Goal: Find specific page/section: Find specific page/section

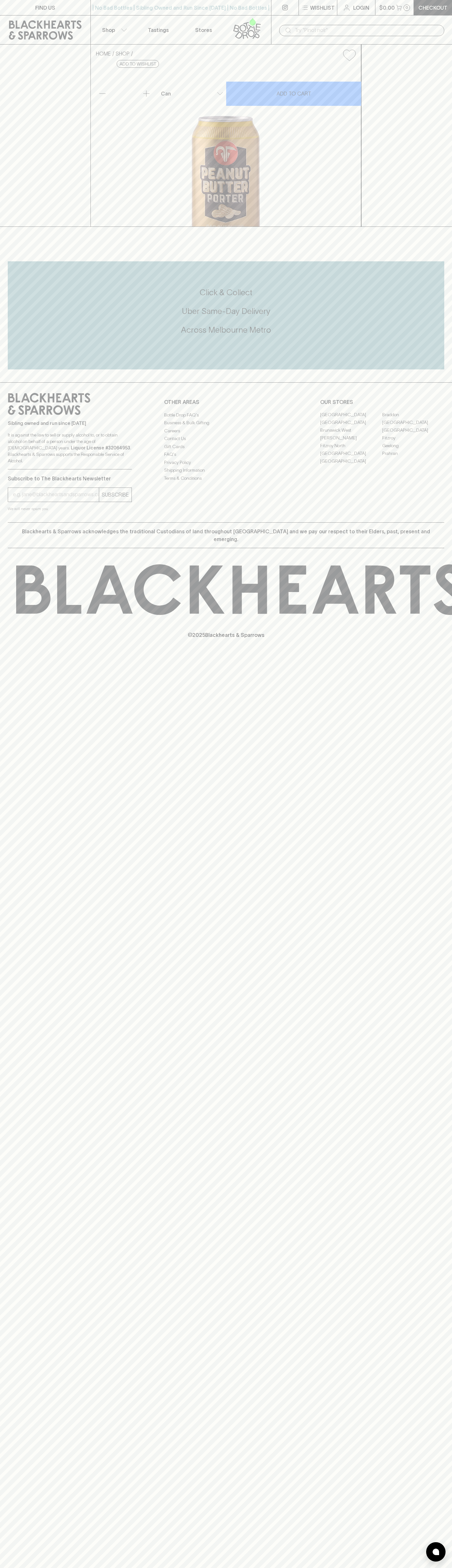
click at [269, 32] on link at bounding box center [249, 29] width 45 height 29
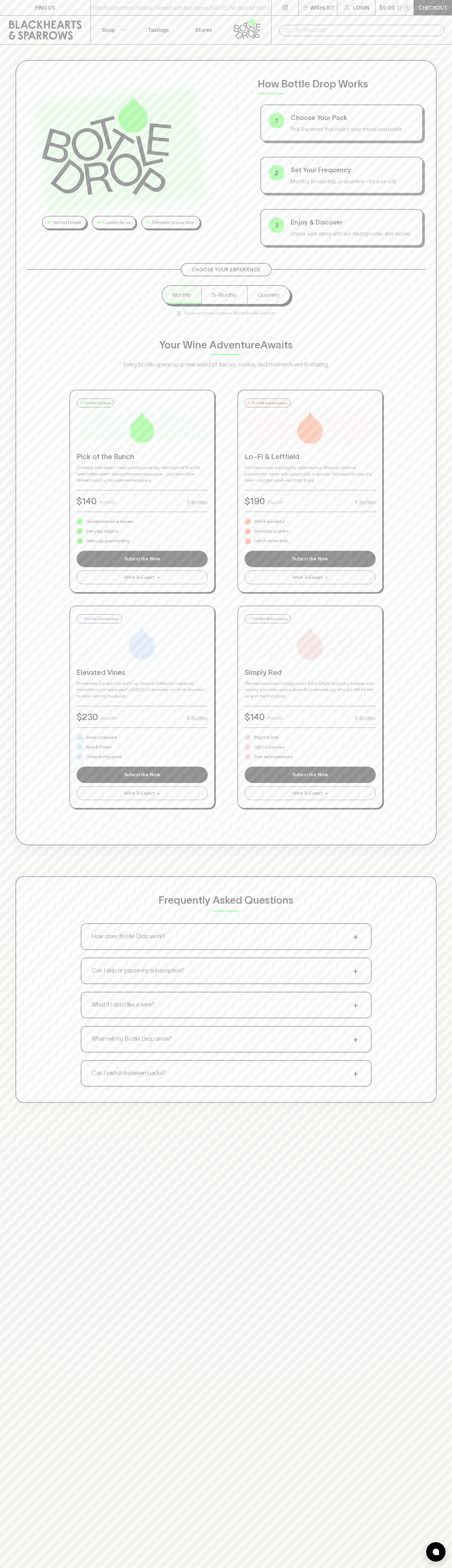
click at [371, 1567] on html "FIND US | No Bad Bottles | Sibling Owned and Run Since [DATE] | No Bad Bottles …" at bounding box center [226, 1013] width 452 height 2027
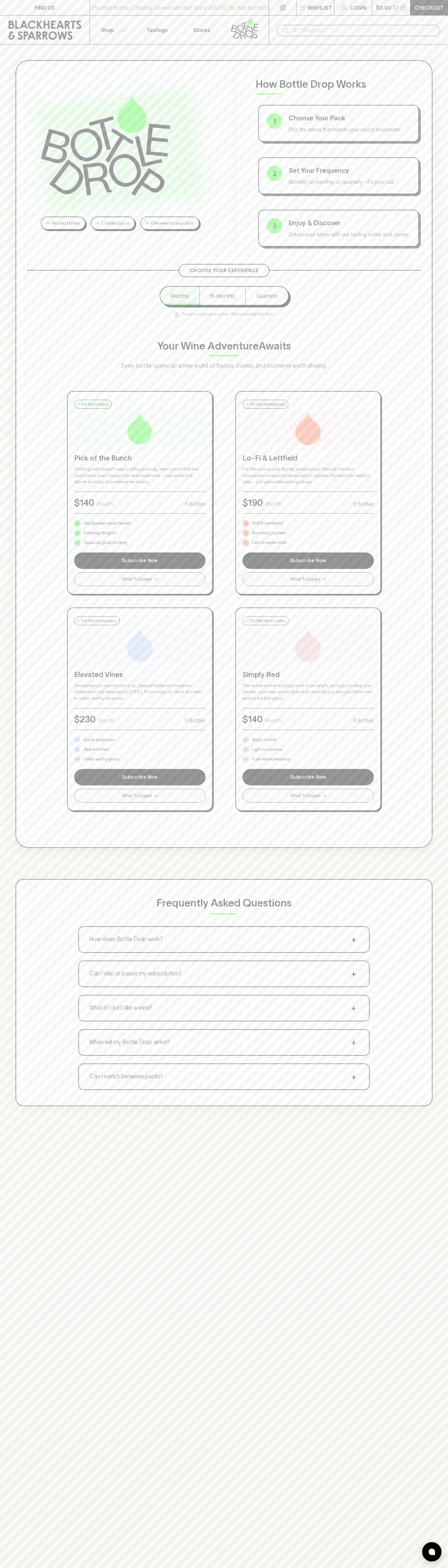
click at [1, 90] on div "No bad bottles Curated by us Delivered to your door How Bottle Drop Works 1 Cho…" at bounding box center [224, 583] width 448 height 1077
click at [264, 740] on p "Bright to bold" at bounding box center [264, 739] width 24 height 7
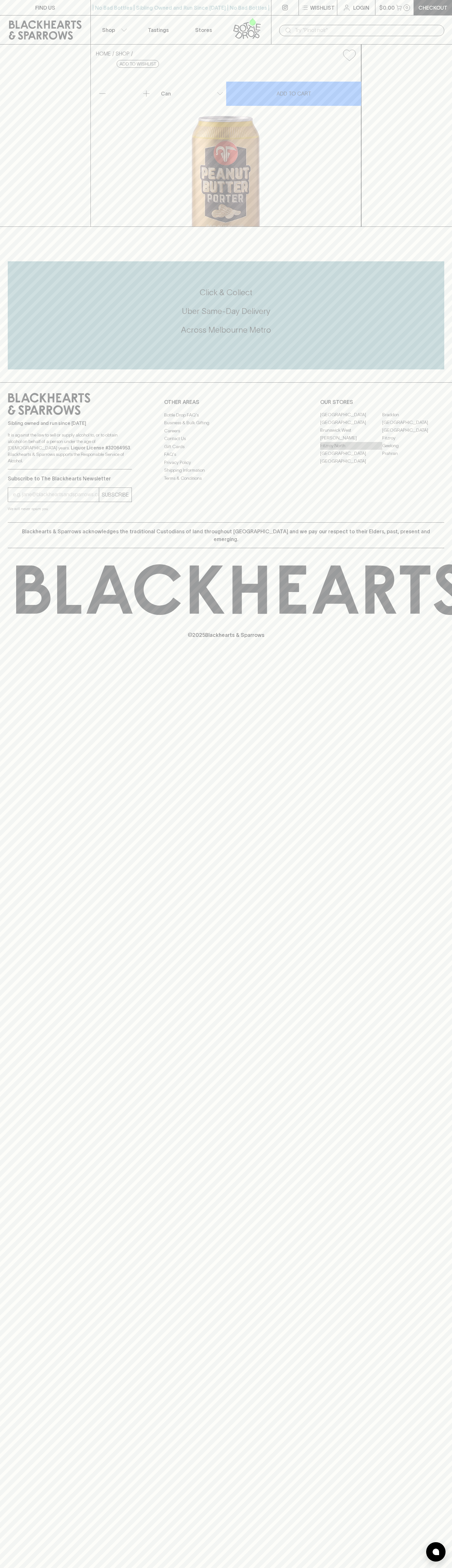
click at [351, 450] on link "Fitzroy North" at bounding box center [351, 446] width 62 height 8
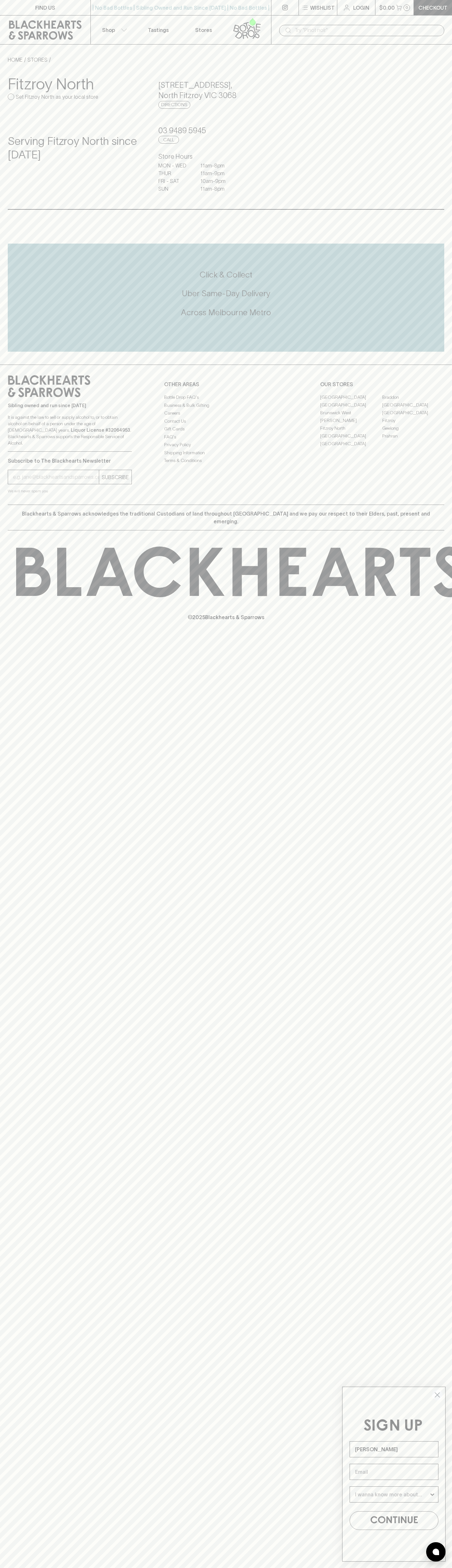
type input "[PERSON_NAME]"
